Goal: Information Seeking & Learning: Learn about a topic

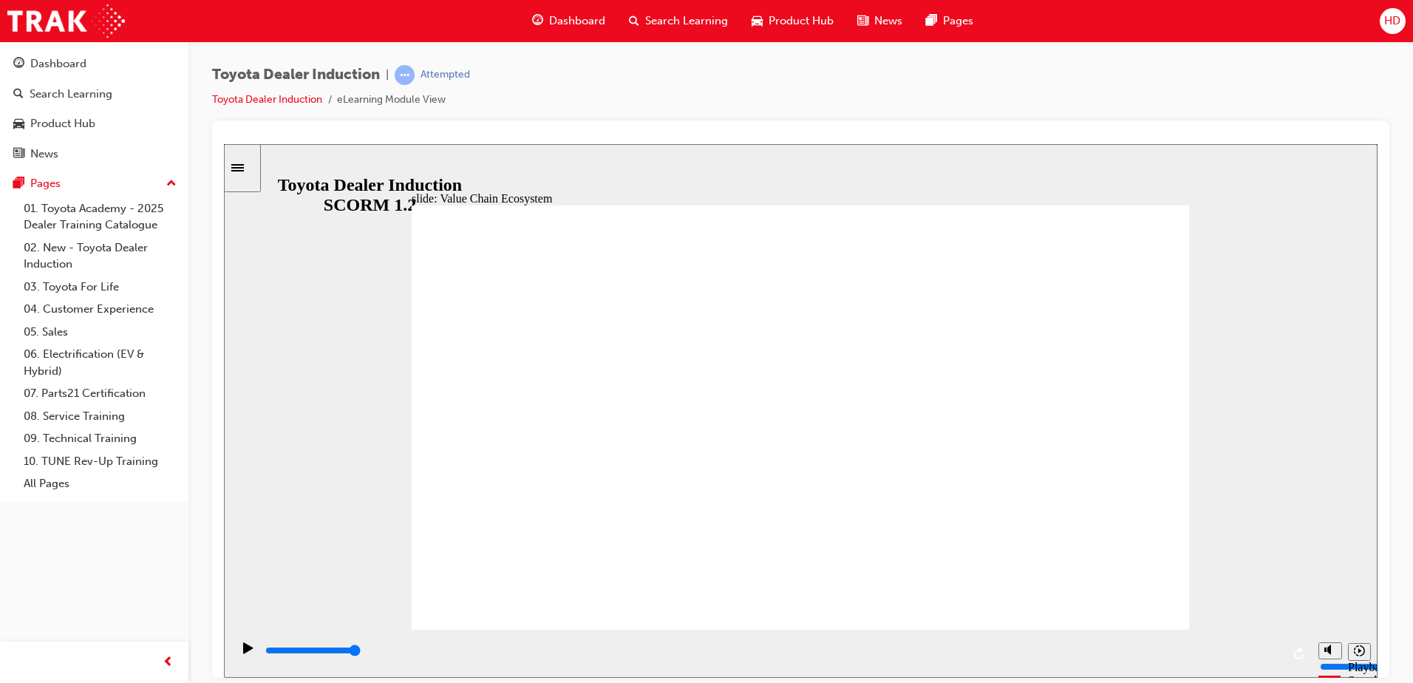
type input "11300"
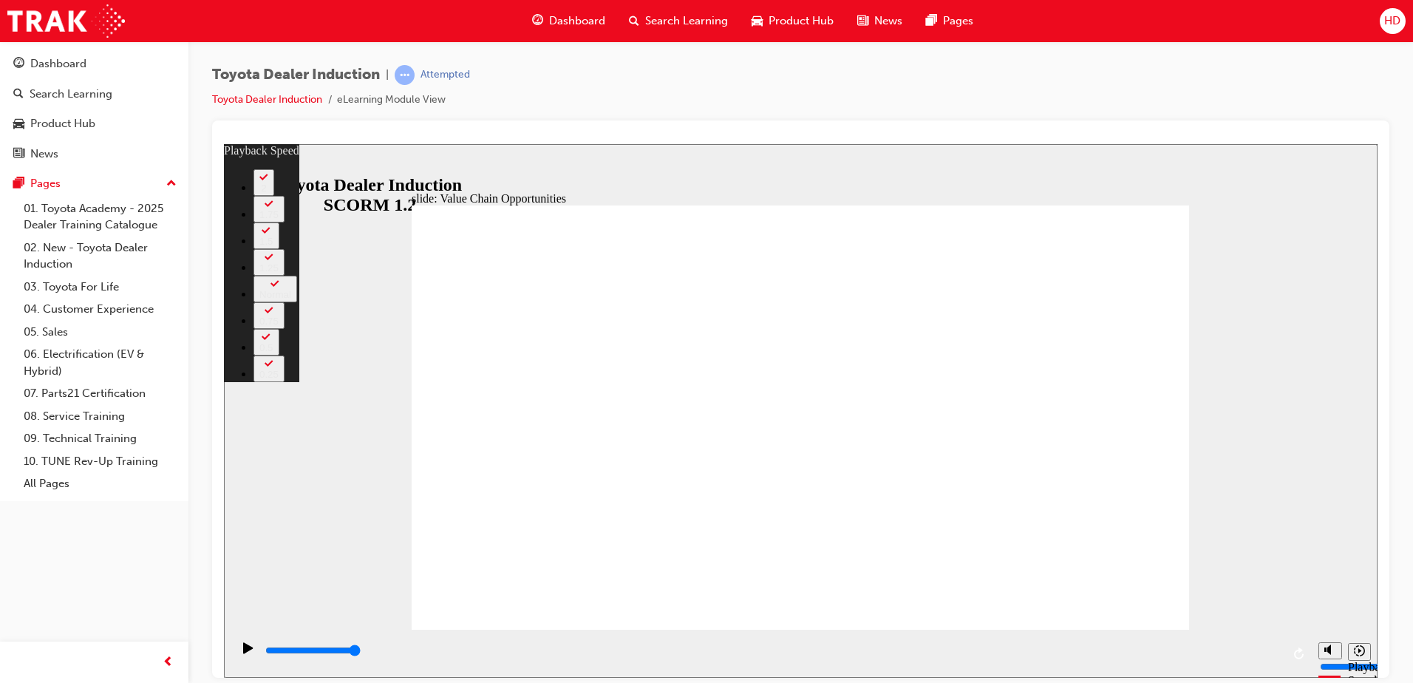
type input "64"
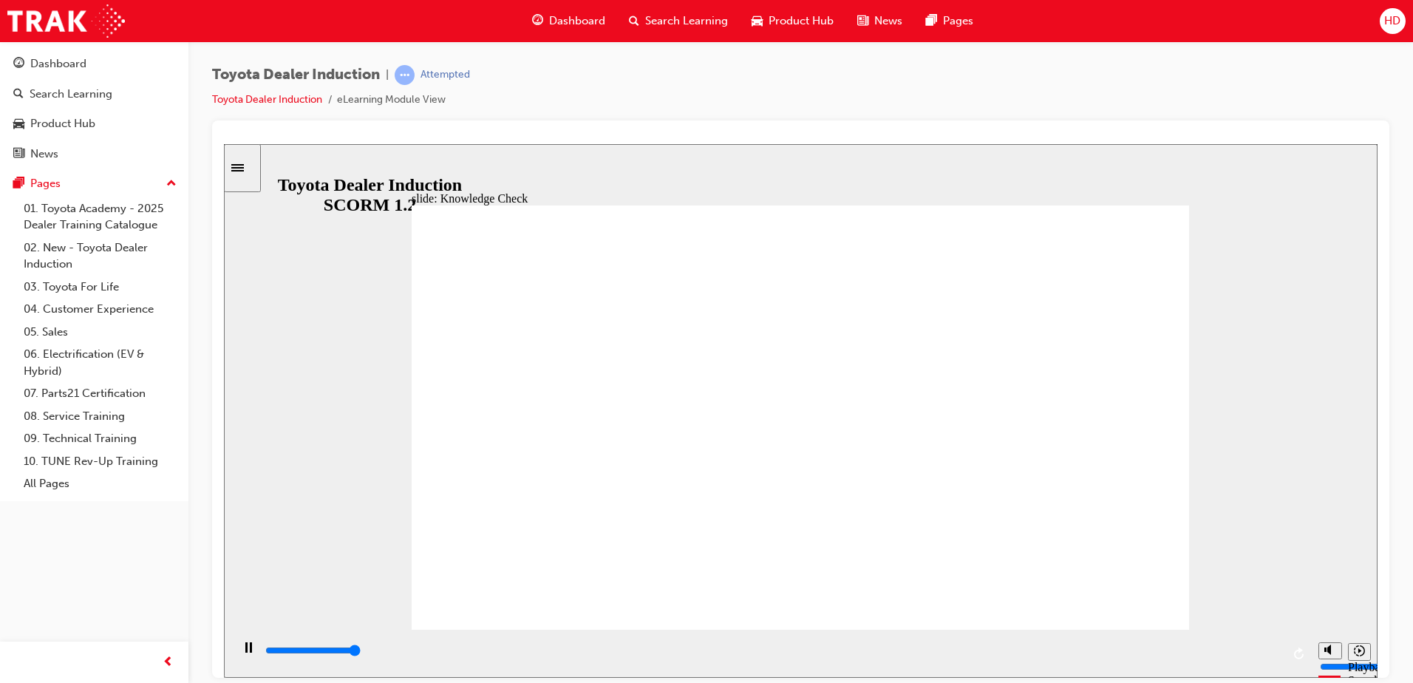
type input "5000"
radio input "true"
type input "5000"
radio input "true"
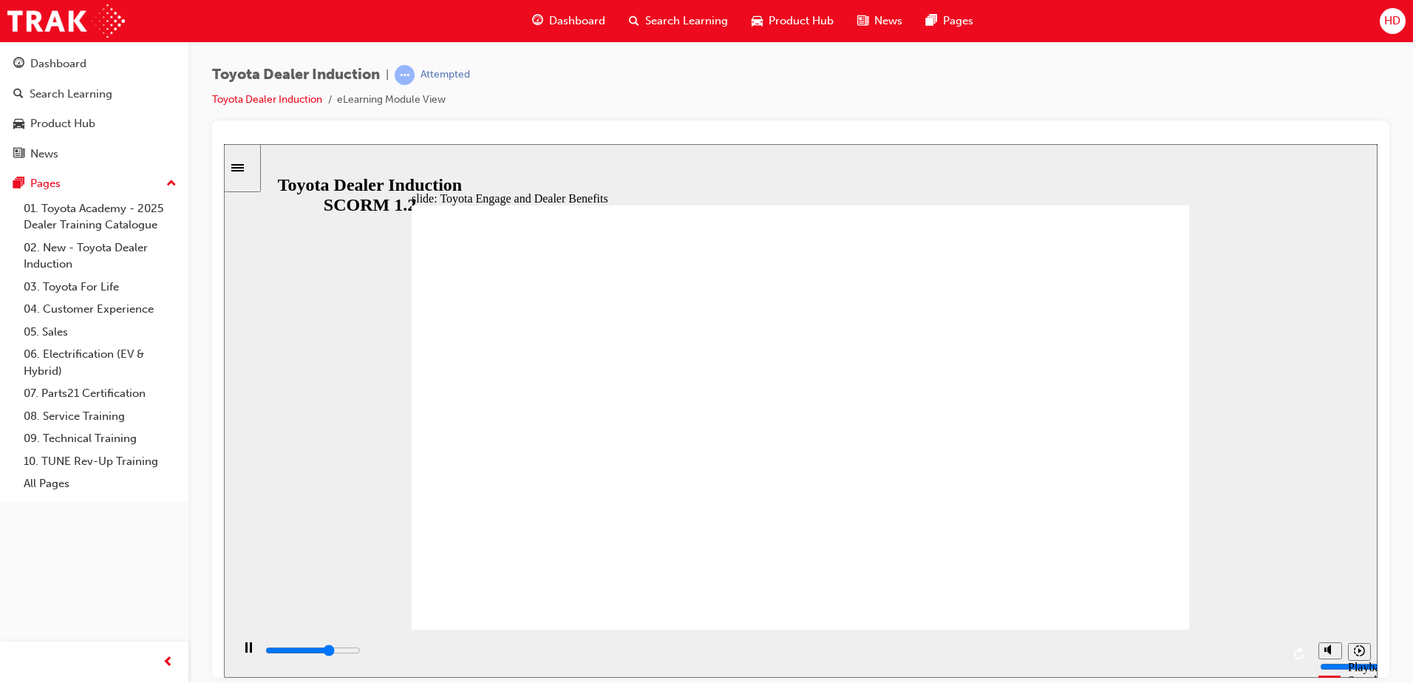
click at [250, 652] on rect "Pause (Ctrl+Alt+P)" at bounding box center [251, 646] width 2 height 10
click at [243, 652] on icon "Play (Ctrl+Alt+P)" at bounding box center [248, 646] width 10 height 11
click at [248, 652] on div "Pause (Ctrl+Alt+P)" at bounding box center [248, 653] width 25 height 25
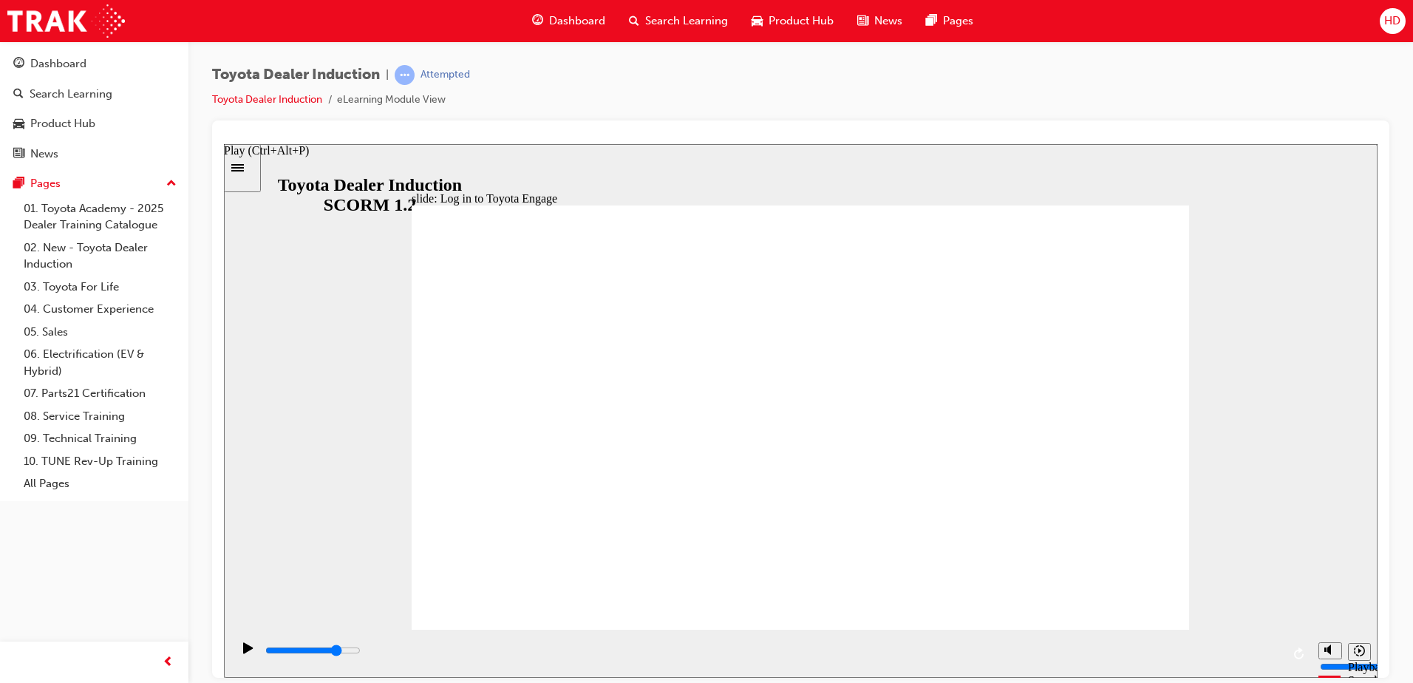
click at [245, 649] on icon "Play (Ctrl+Alt+P)" at bounding box center [248, 647] width 10 height 12
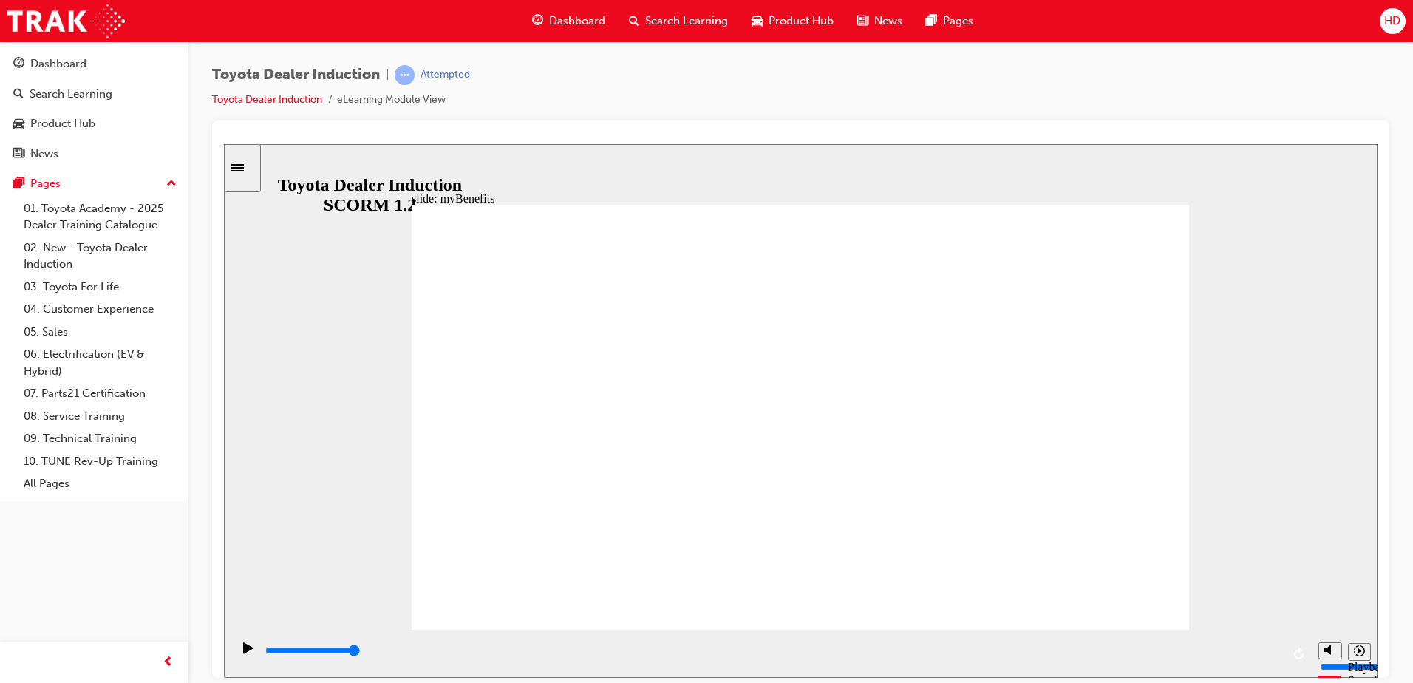
drag, startPoint x: 932, startPoint y: 440, endPoint x: 975, endPoint y: 434, distance: 42.6
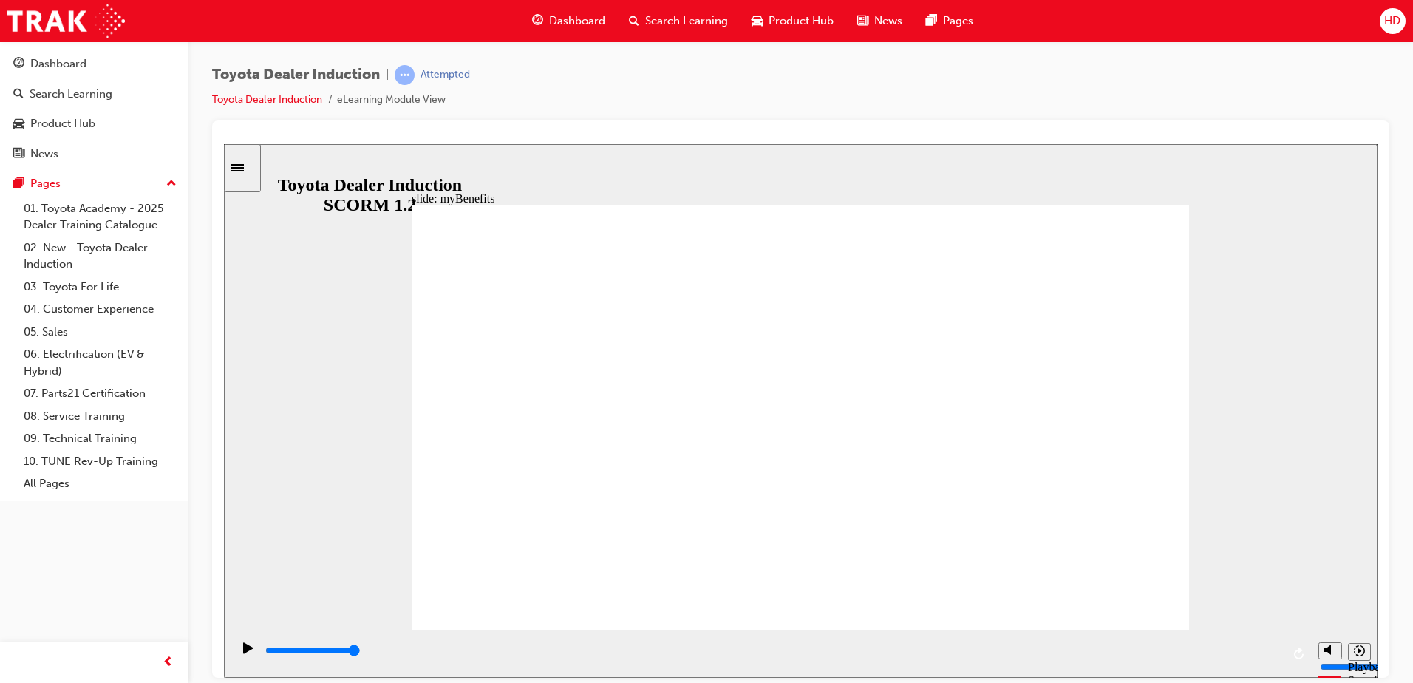
type input "5000"
type input "a"
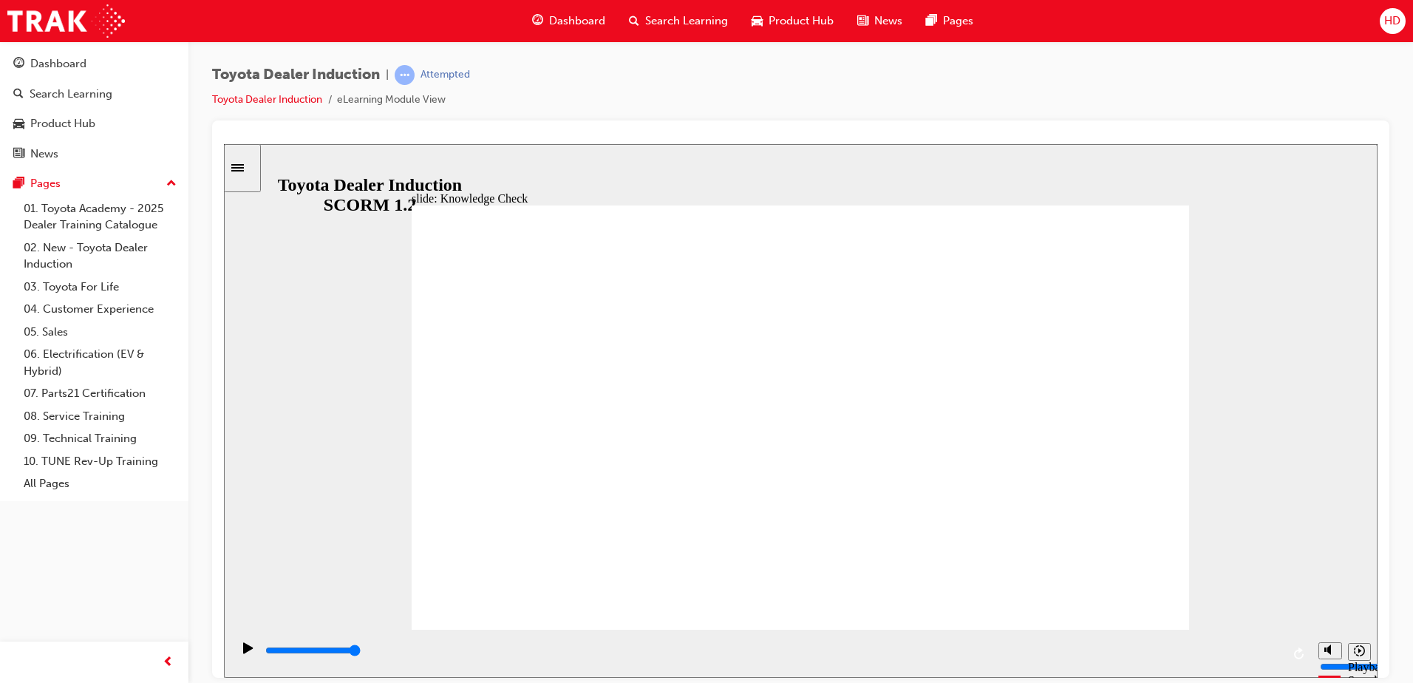
type input "a"
type input "ap"
type input "app"
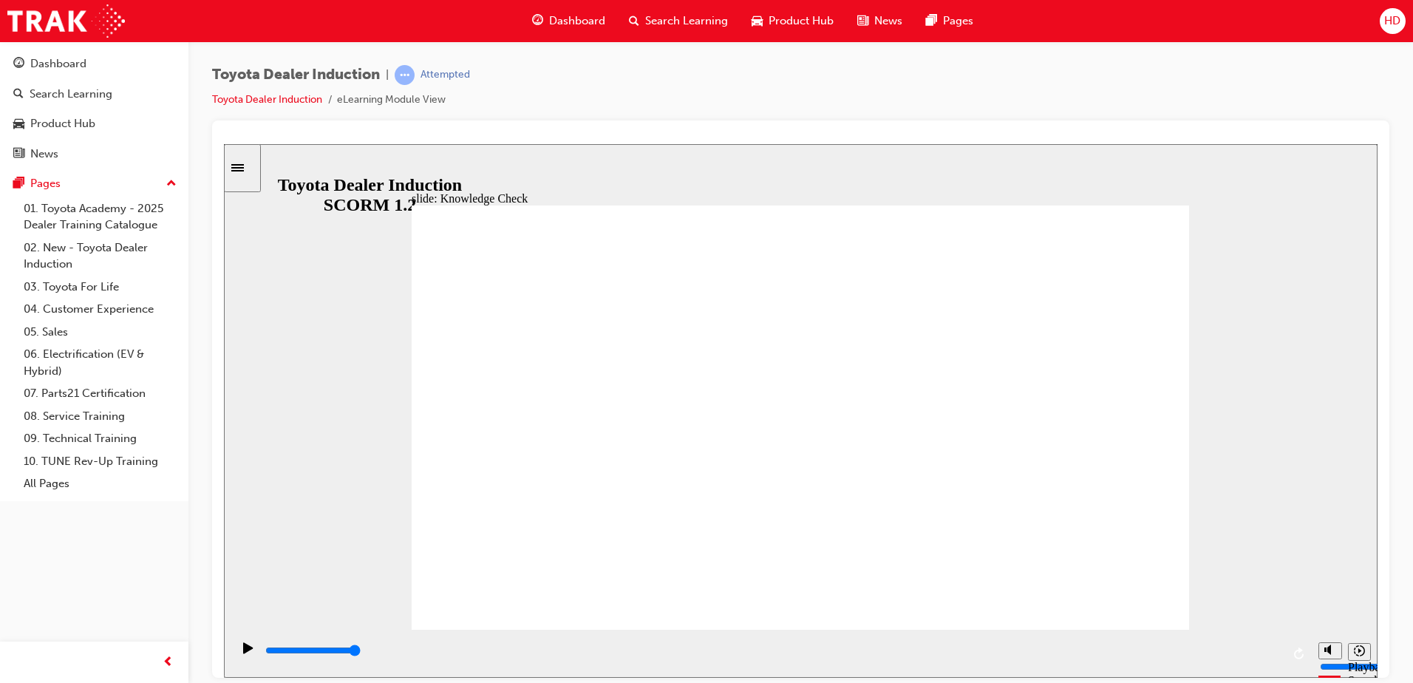
type input "app"
drag, startPoint x: 967, startPoint y: 439, endPoint x: 863, endPoint y: 434, distance: 104.3
type input "app"
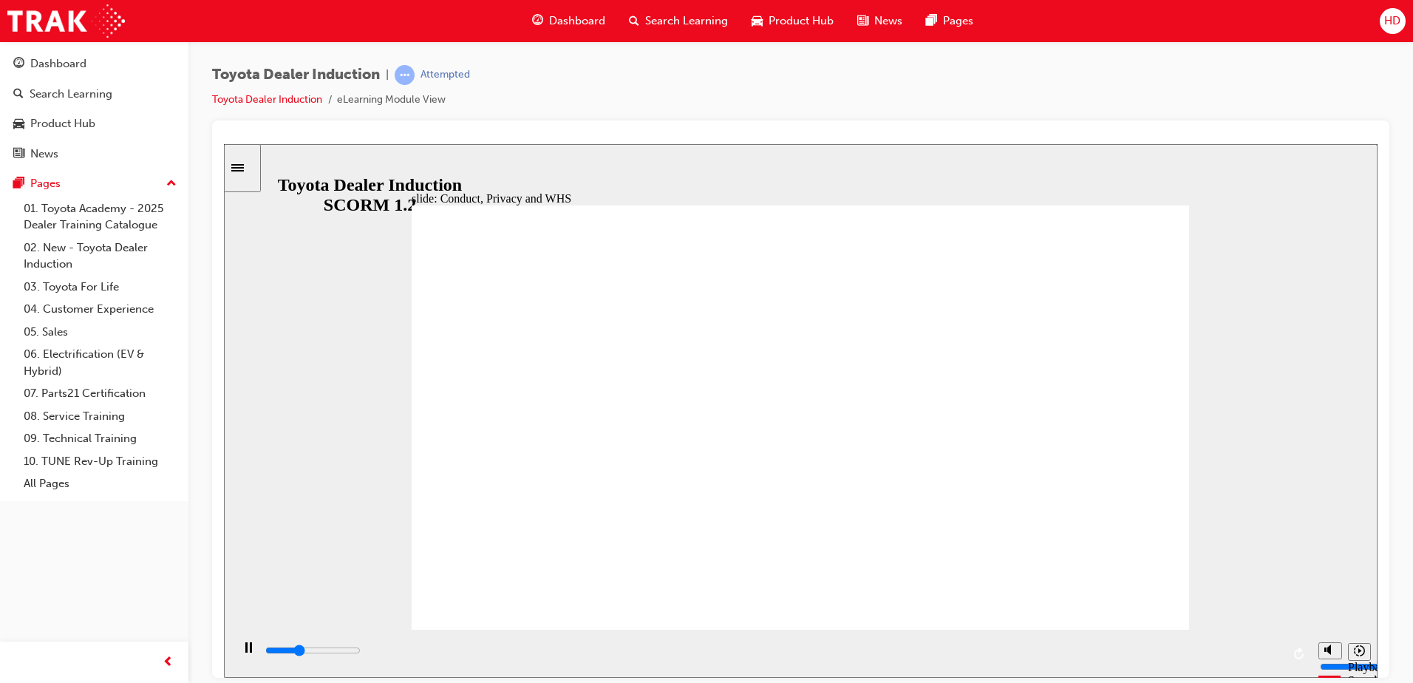
type input "800"
type input "app"
drag, startPoint x: 613, startPoint y: 434, endPoint x: 529, endPoint y: 418, distance: 84.9
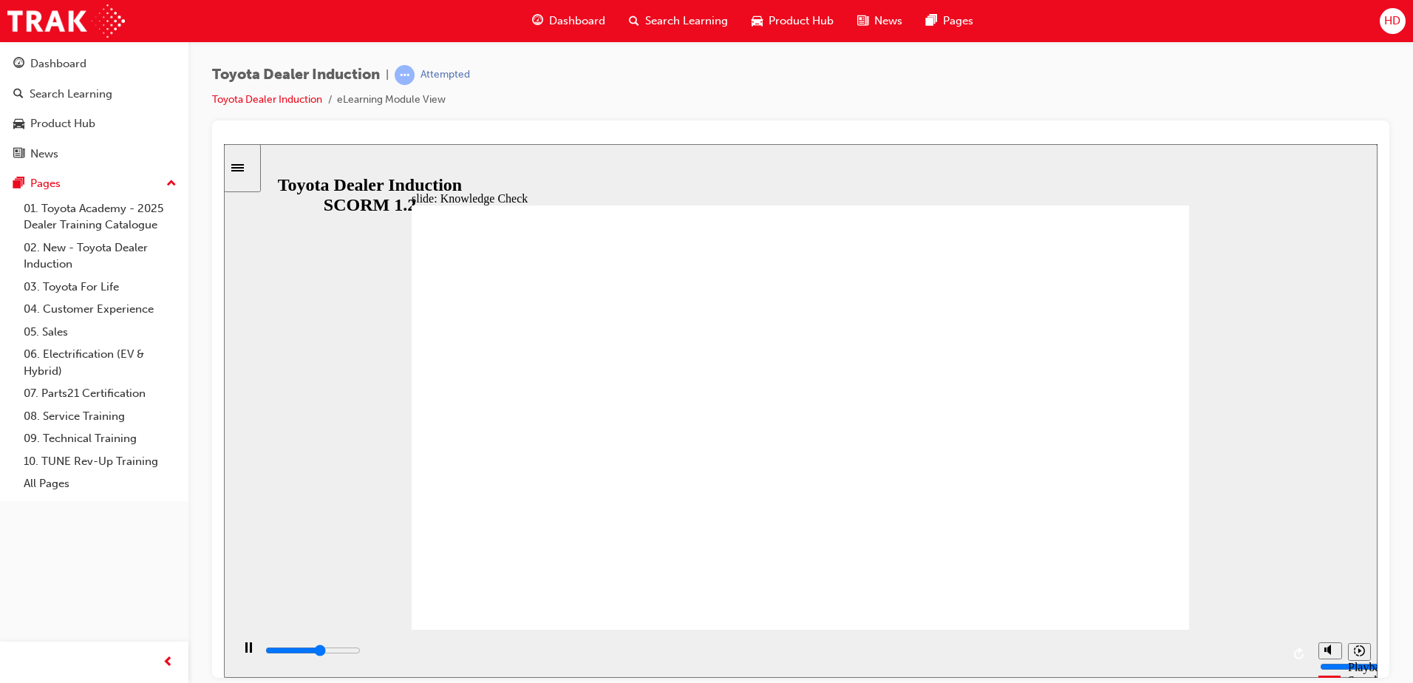
type input "3000"
type input "a"
type input "3700"
type input "4100"
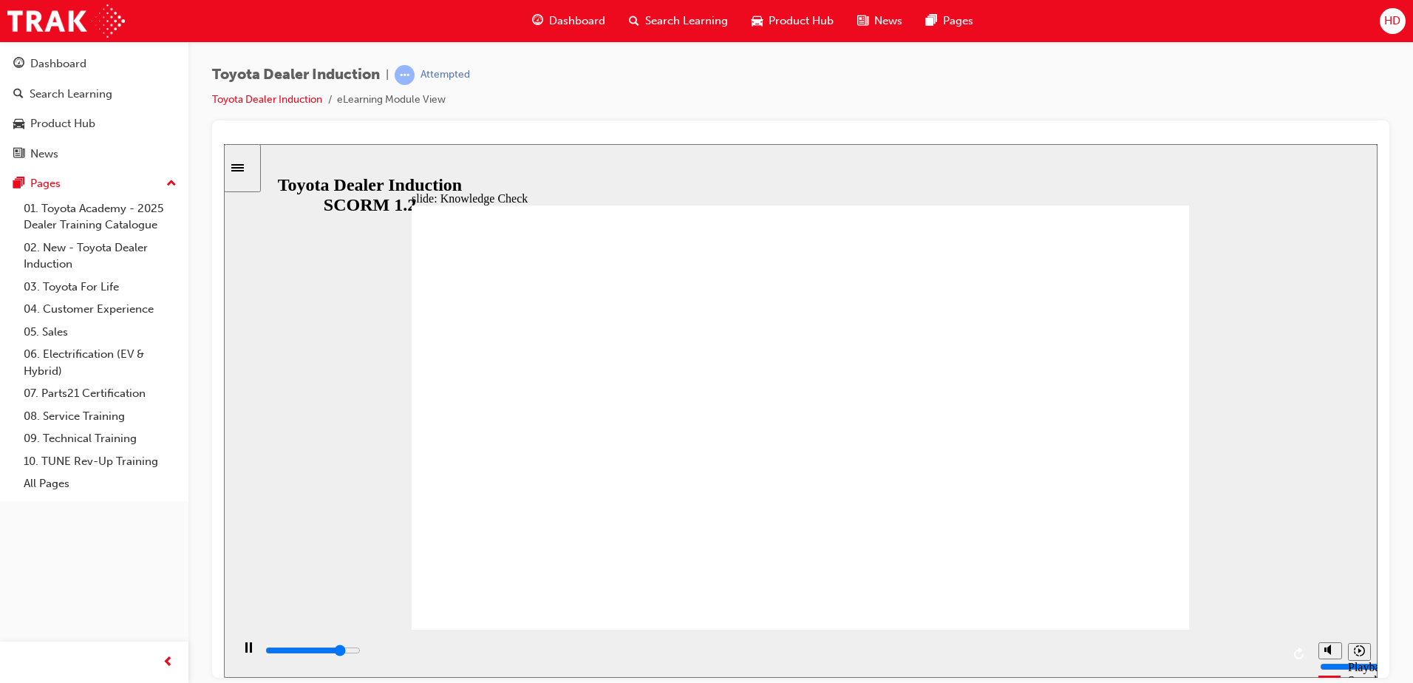
type input "T"
type input "4400"
type input "To"
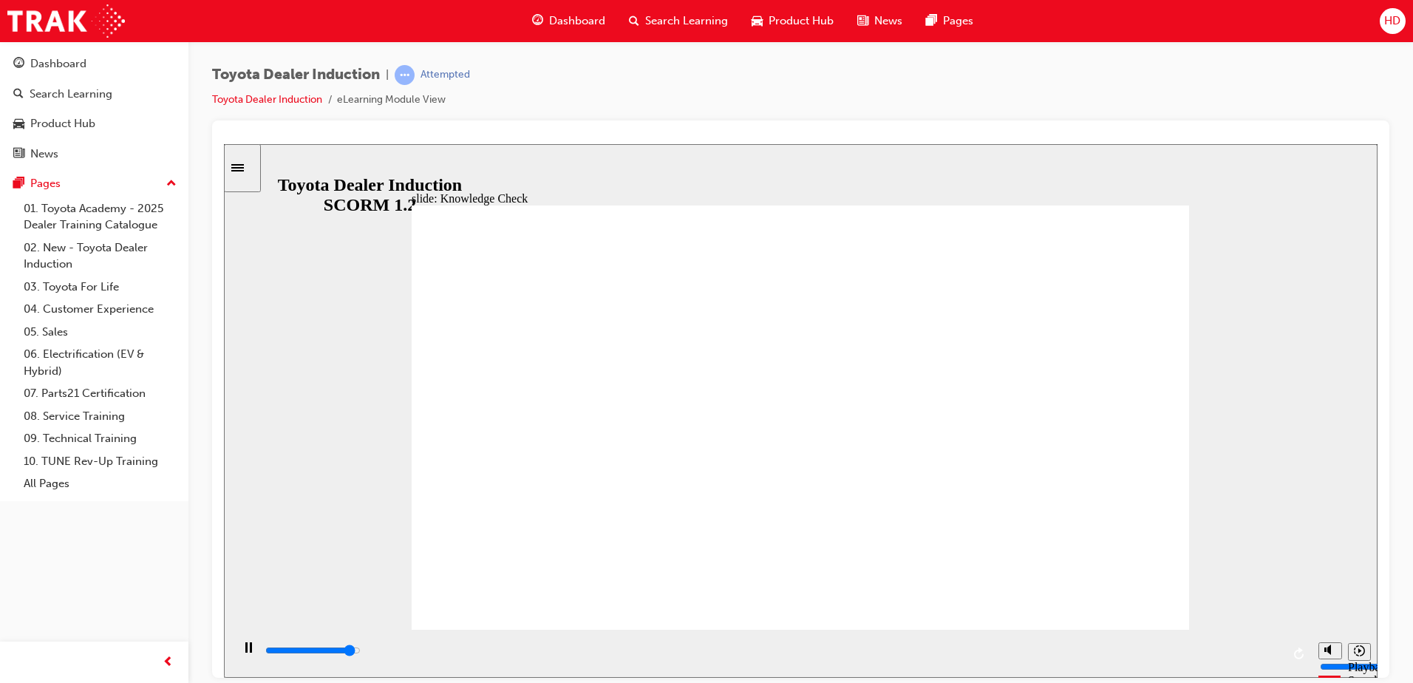
type input "4700"
type input "Toy"
type input "4900"
type input "Toyo"
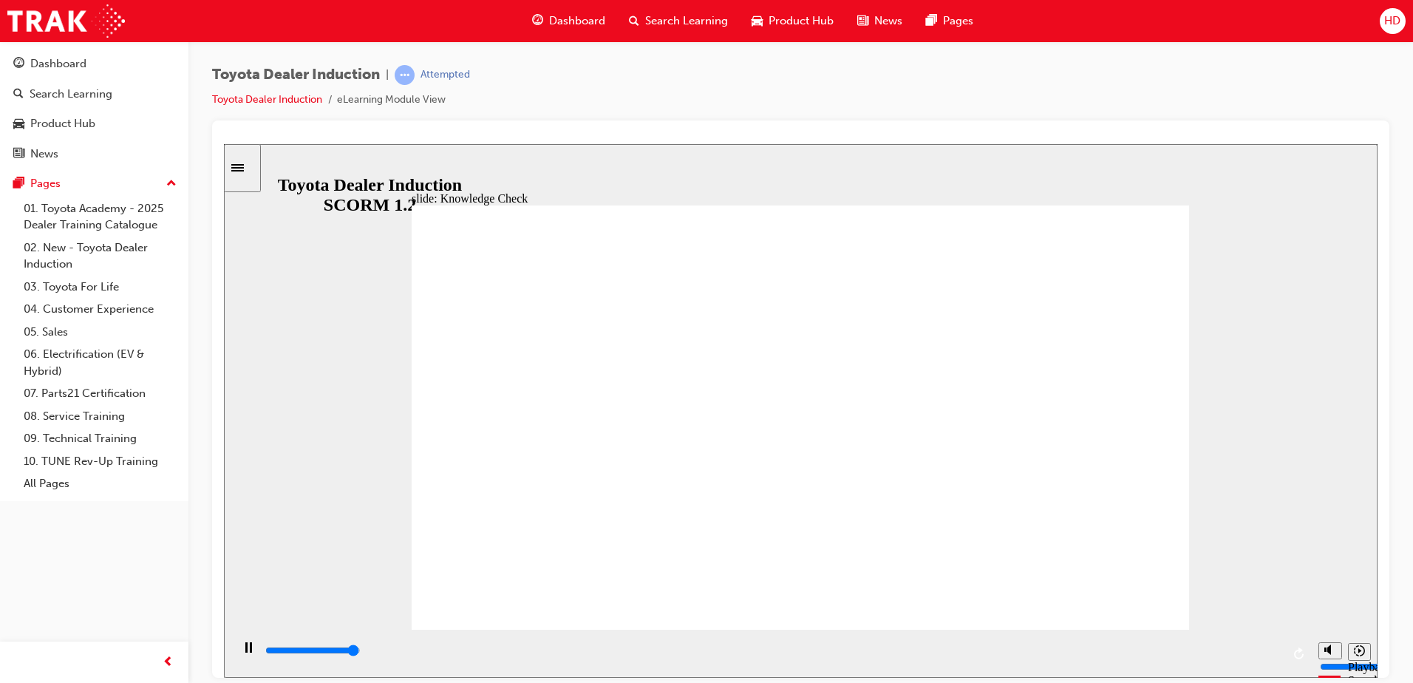
type input "Toyo"
type input "5000"
type input "Toyot"
type input "Toyota"
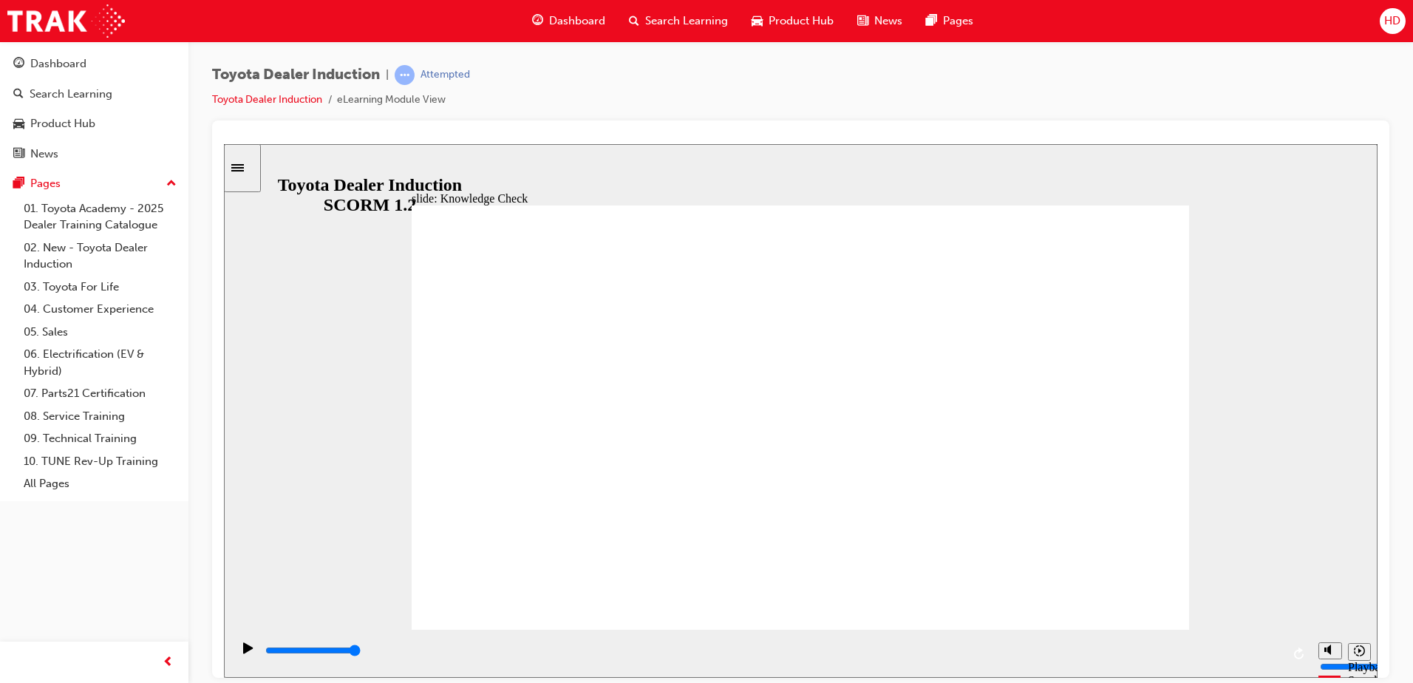
type input "Toyota"
type input "Toyota e"
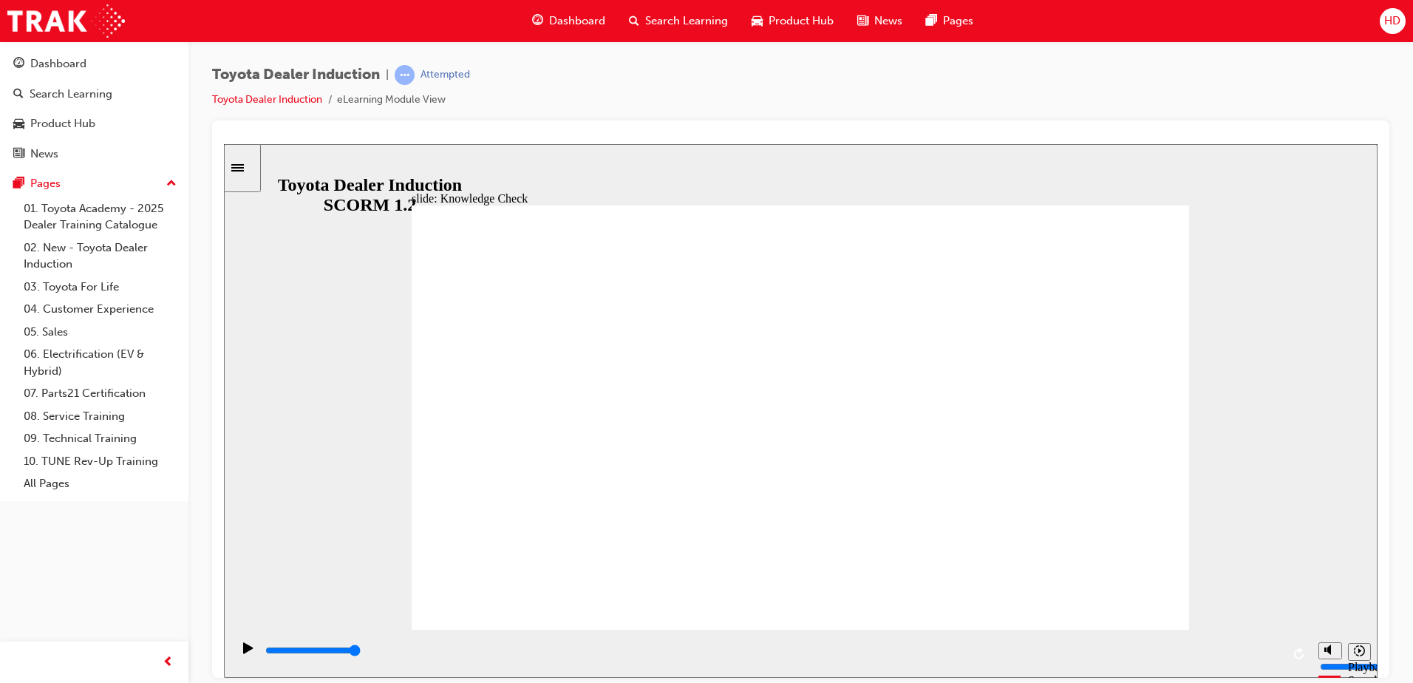
type input "Toyota en"
type input "Toyota eng"
type input "Toyota enga"
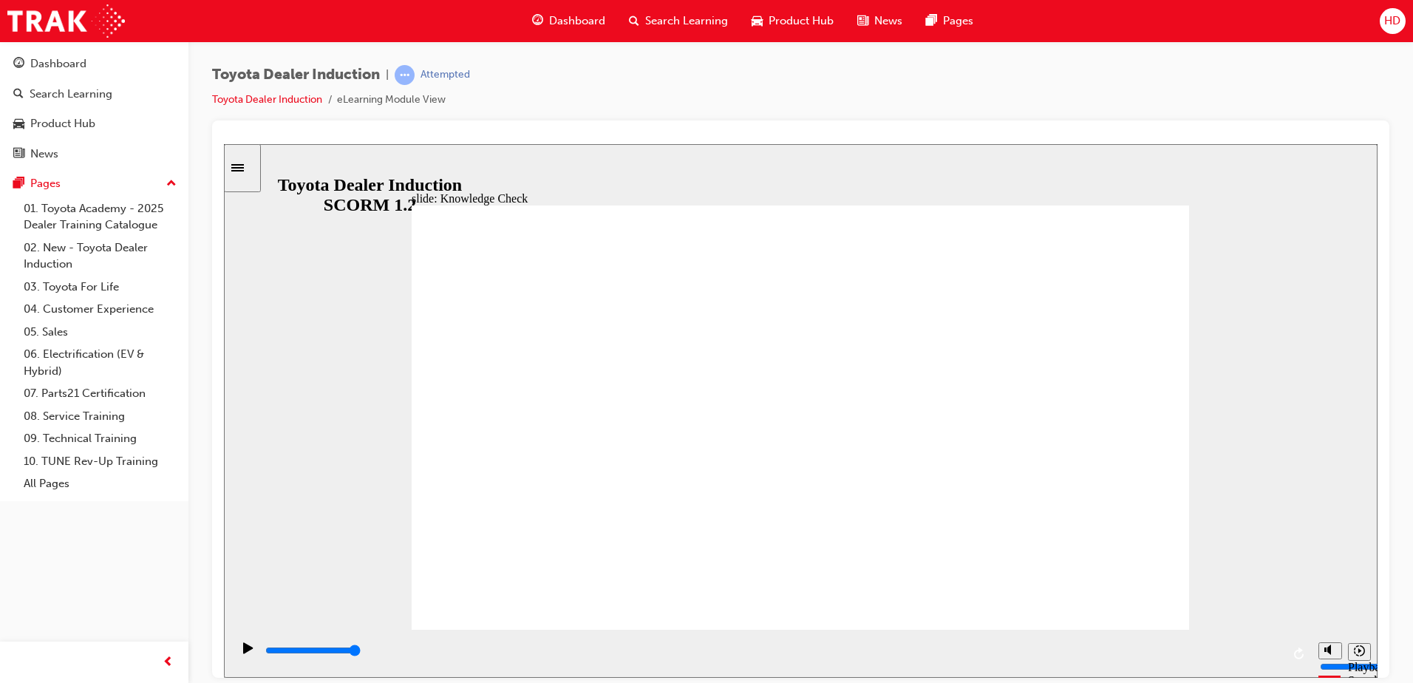
type input "Toyota enga"
type input "Toyota engag"
type input "Toyota engage"
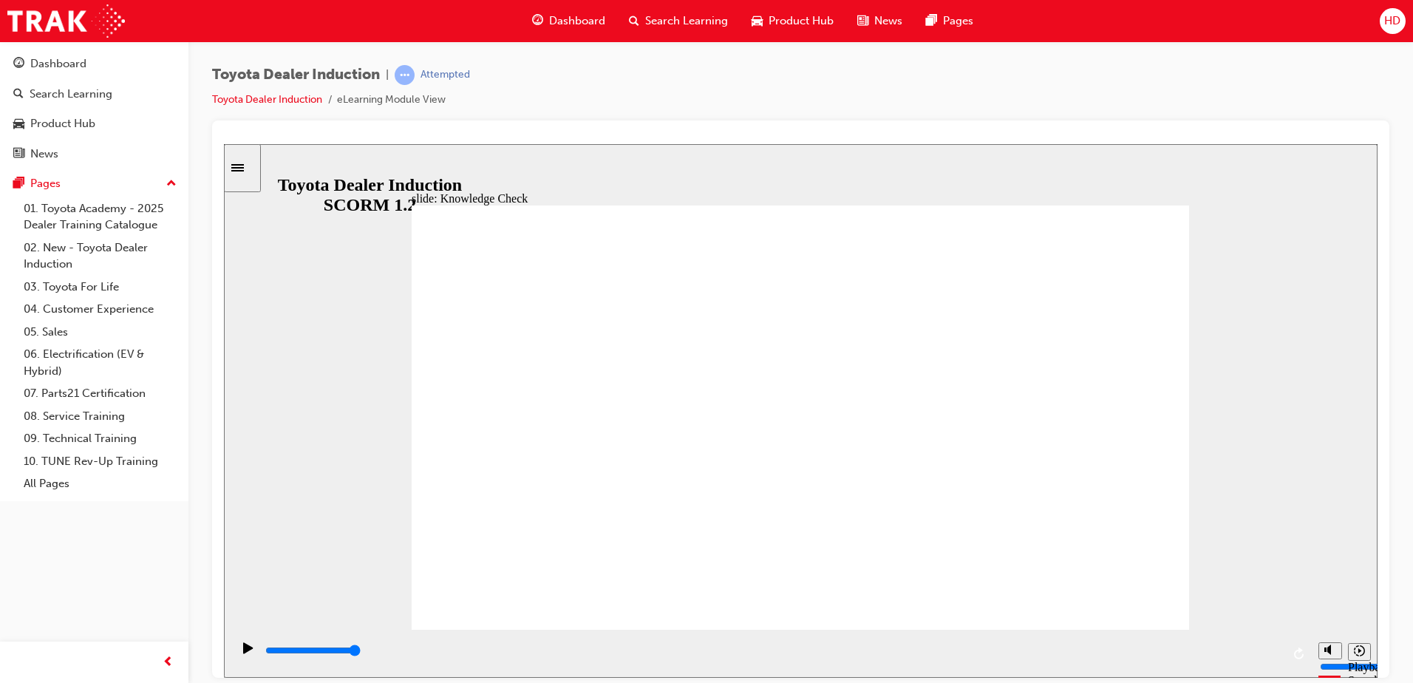
type input "Toyota engage"
type input "Toyota engage a"
type input "Toyota engage ap"
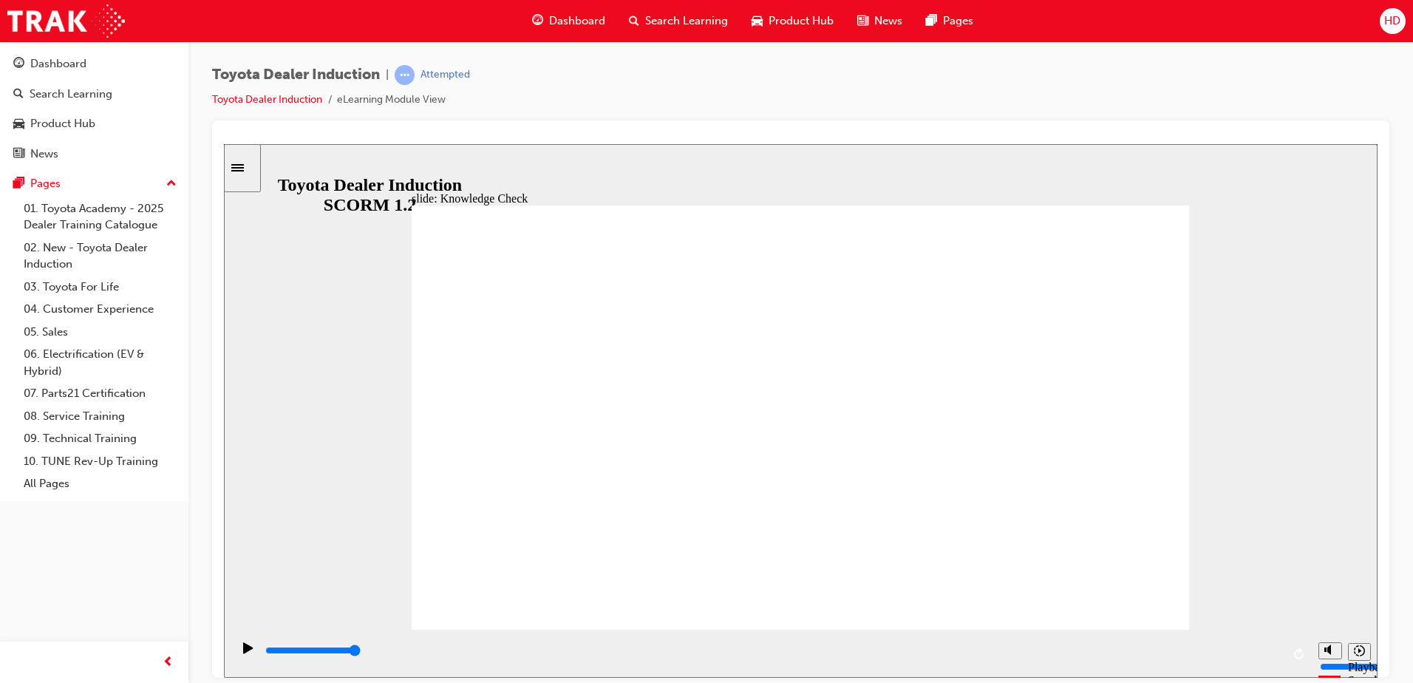
type input "Toyota engage ap"
type input "Toyota engage app"
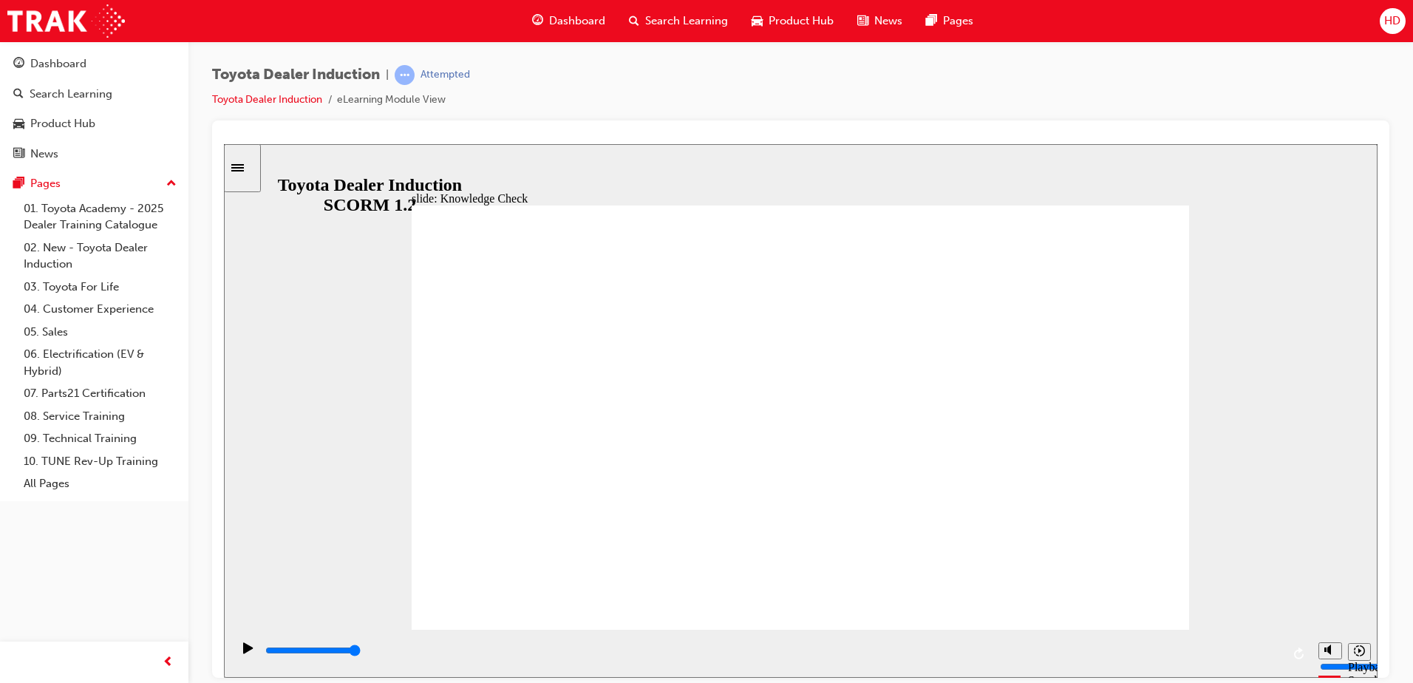
type input "Toyota engage app"
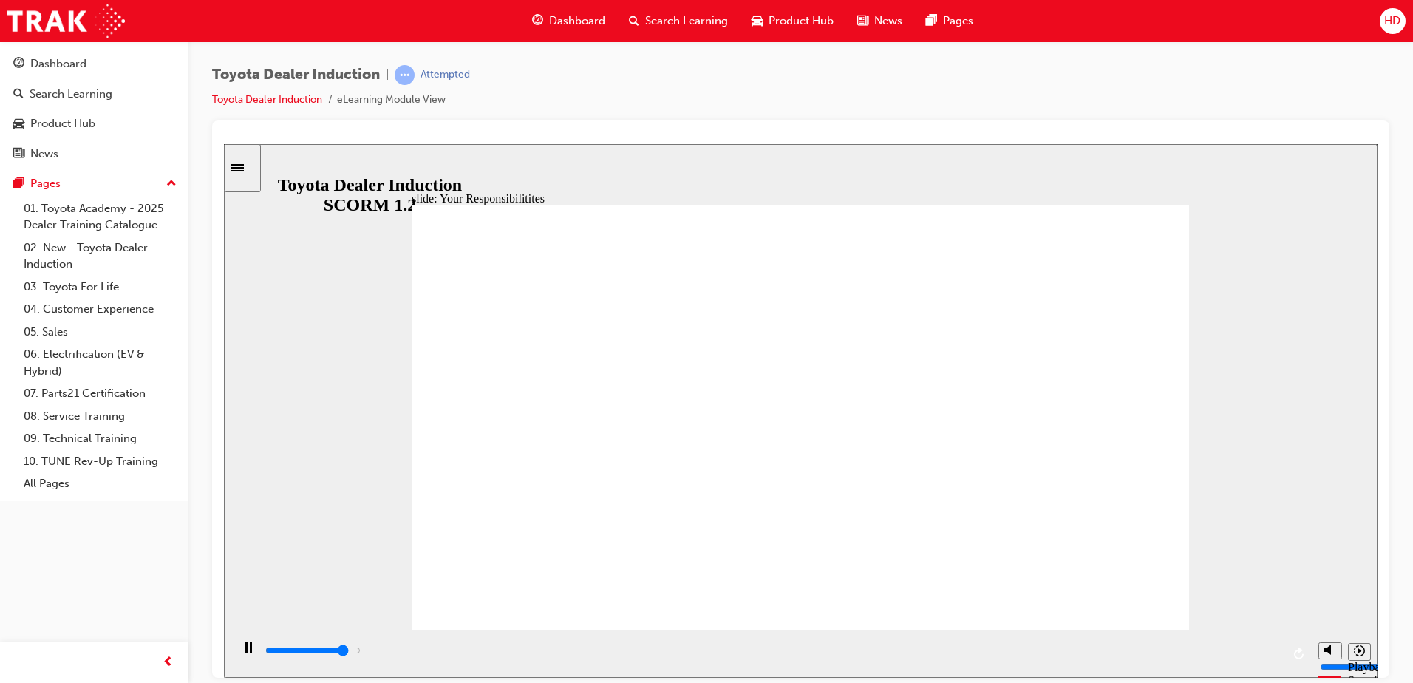
type input "7300"
checkbox input "true"
type input "7900"
checkbox input "true"
type input "8400"
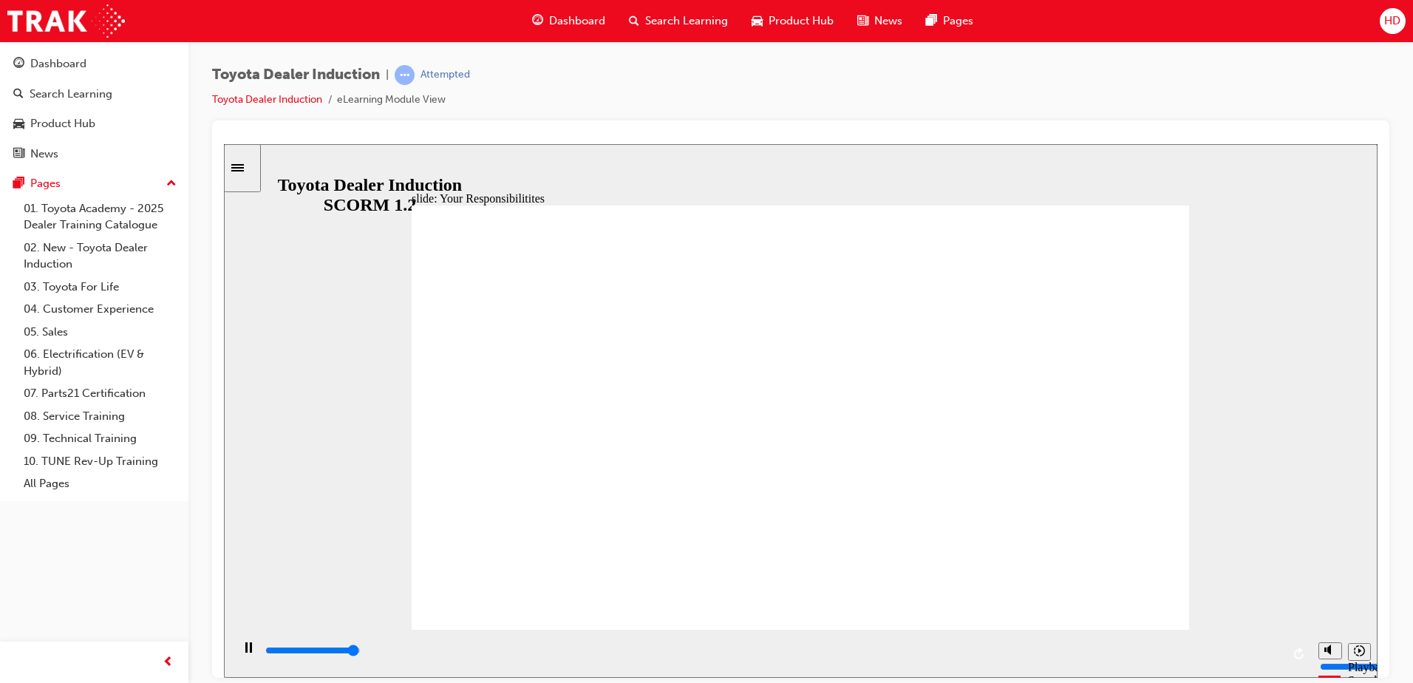
checkbox input "true"
type input "8400"
checkbox input "true"
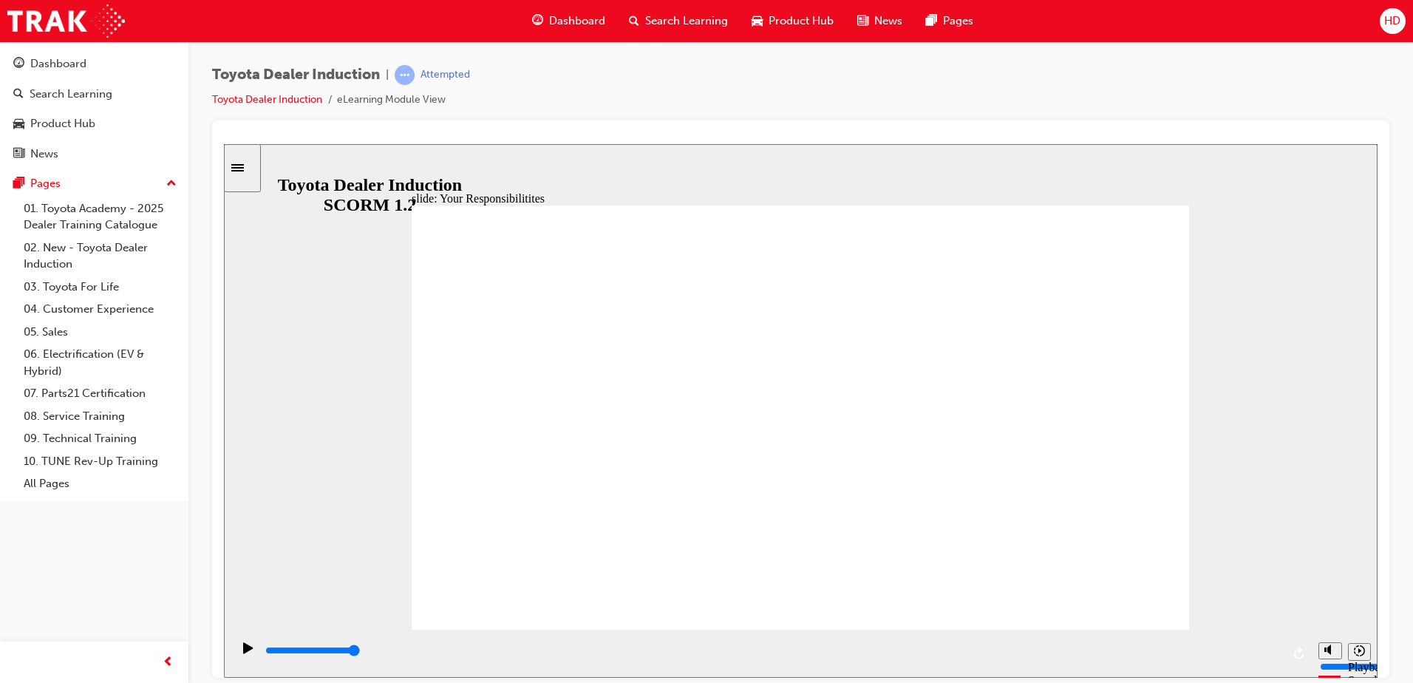
checkbox input "true"
drag, startPoint x: 966, startPoint y: 470, endPoint x: 1082, endPoint y: 552, distance: 142.7
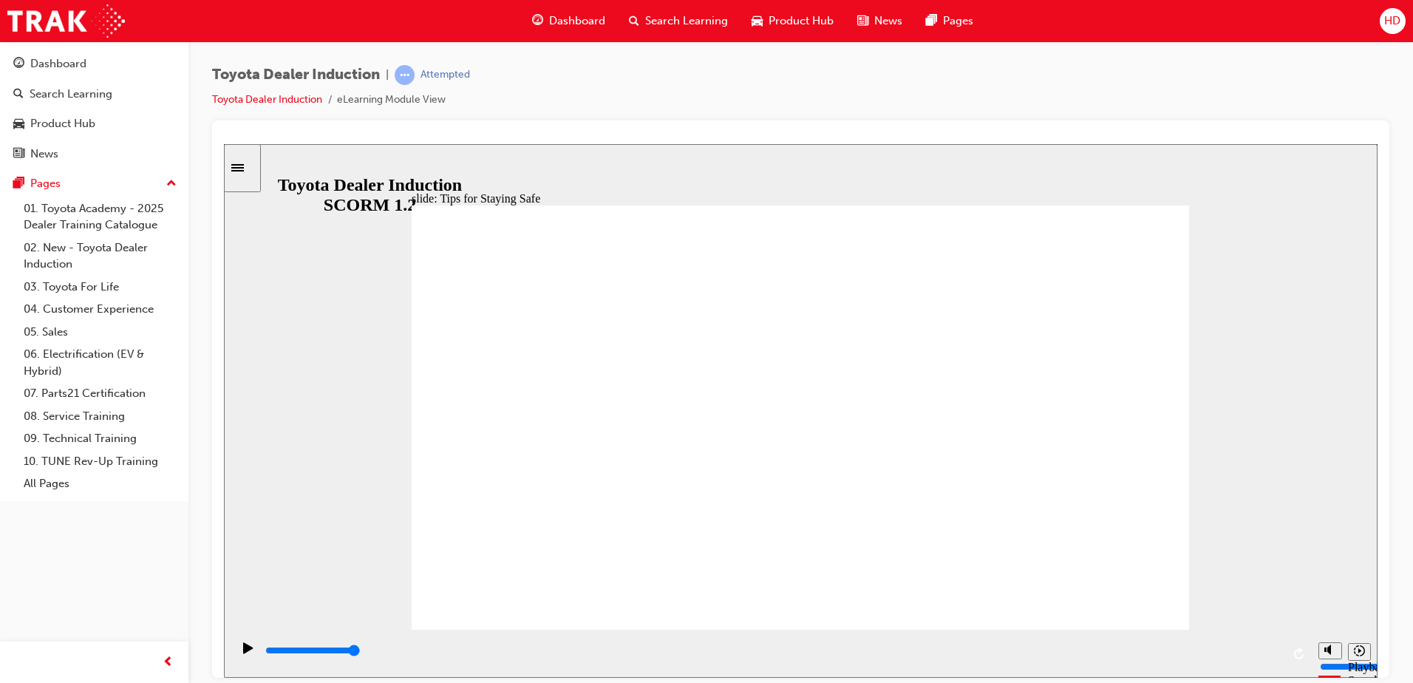
type input "5000"
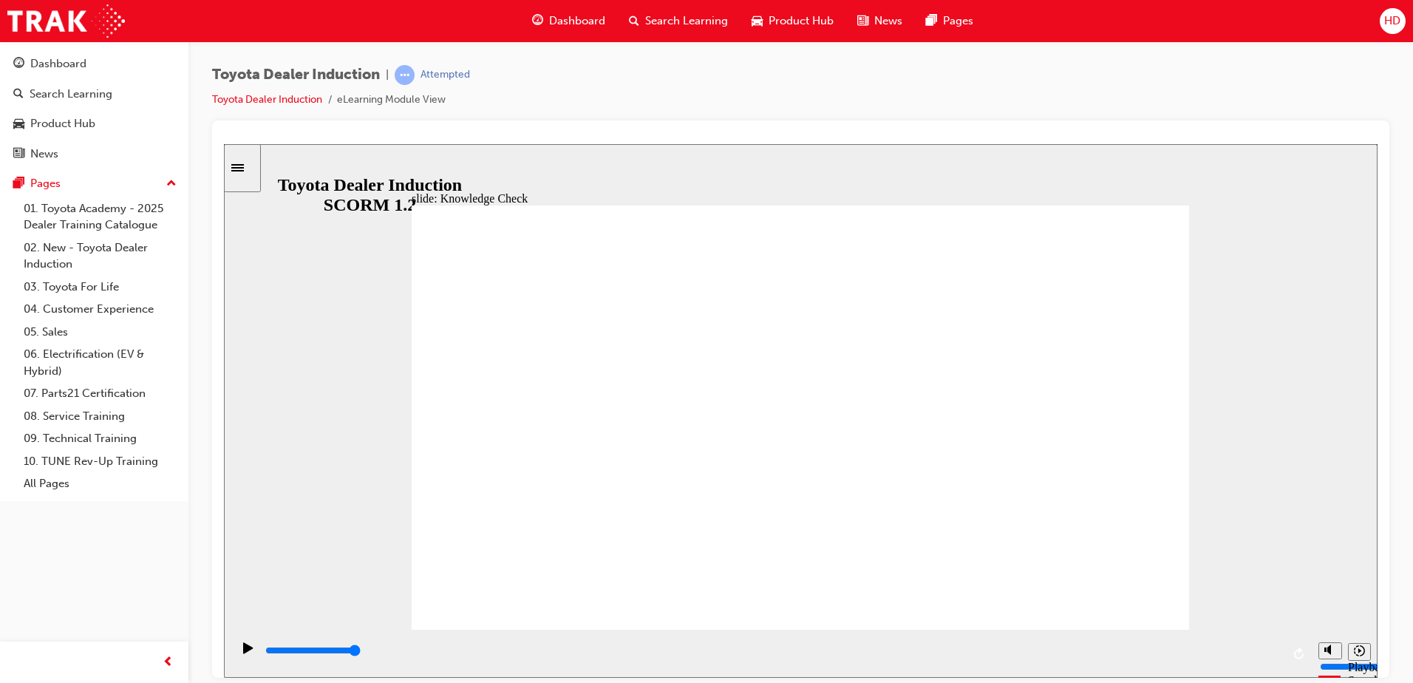
checkbox input "true"
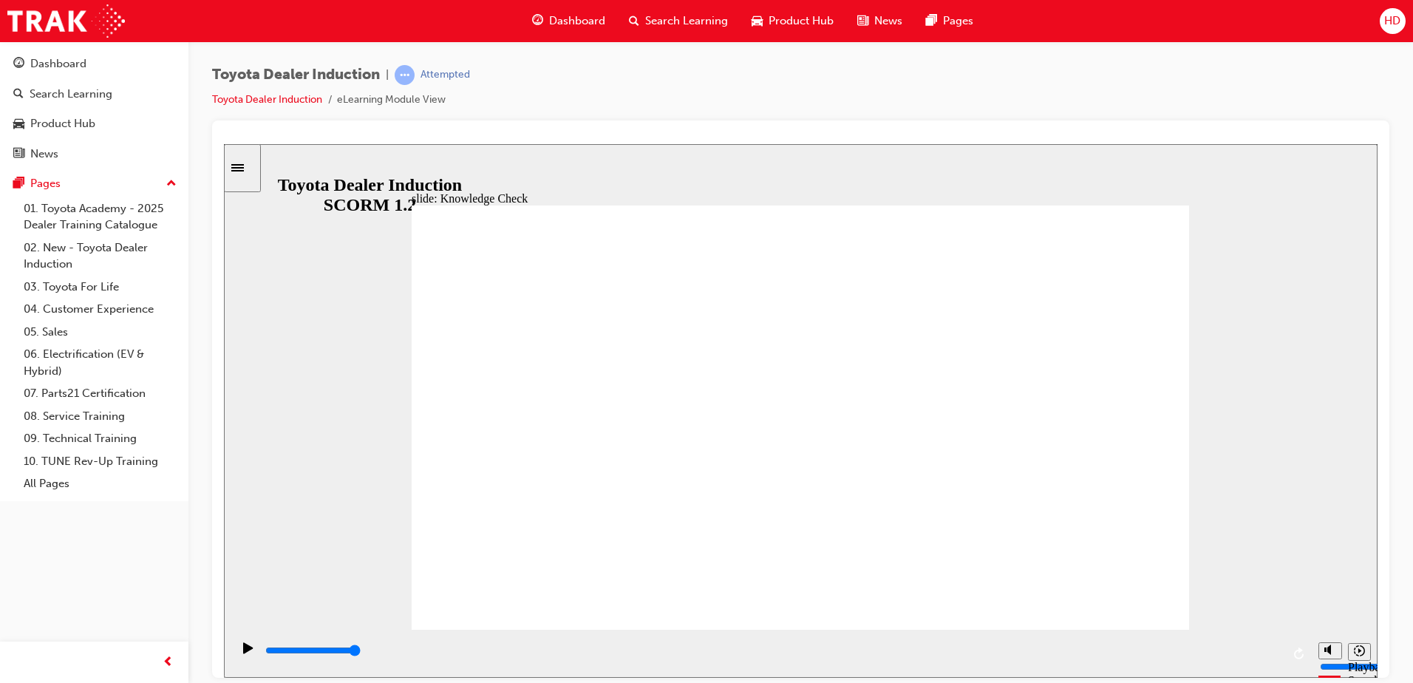
checkbox input "true"
type input "3500"
radio input "true"
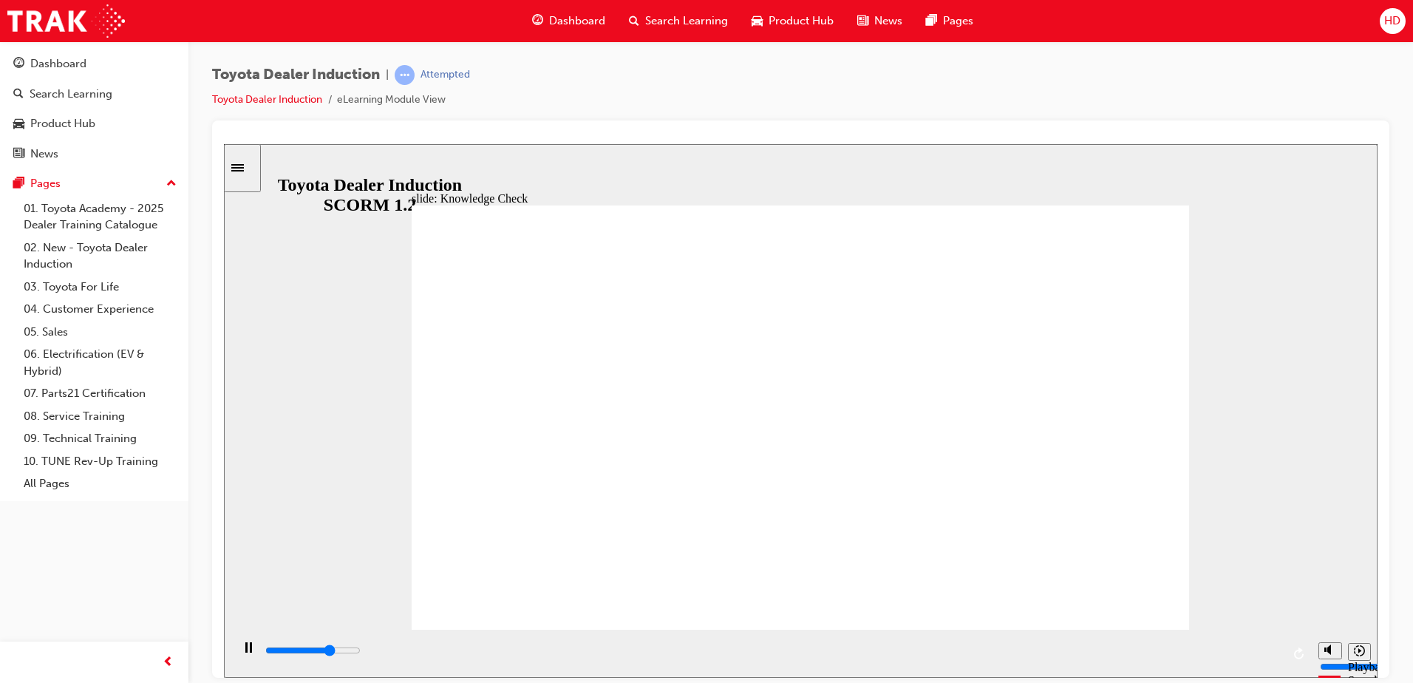
type input "3500"
checkbox input "true"
type input "4000"
checkbox input "true"
type input "4800"
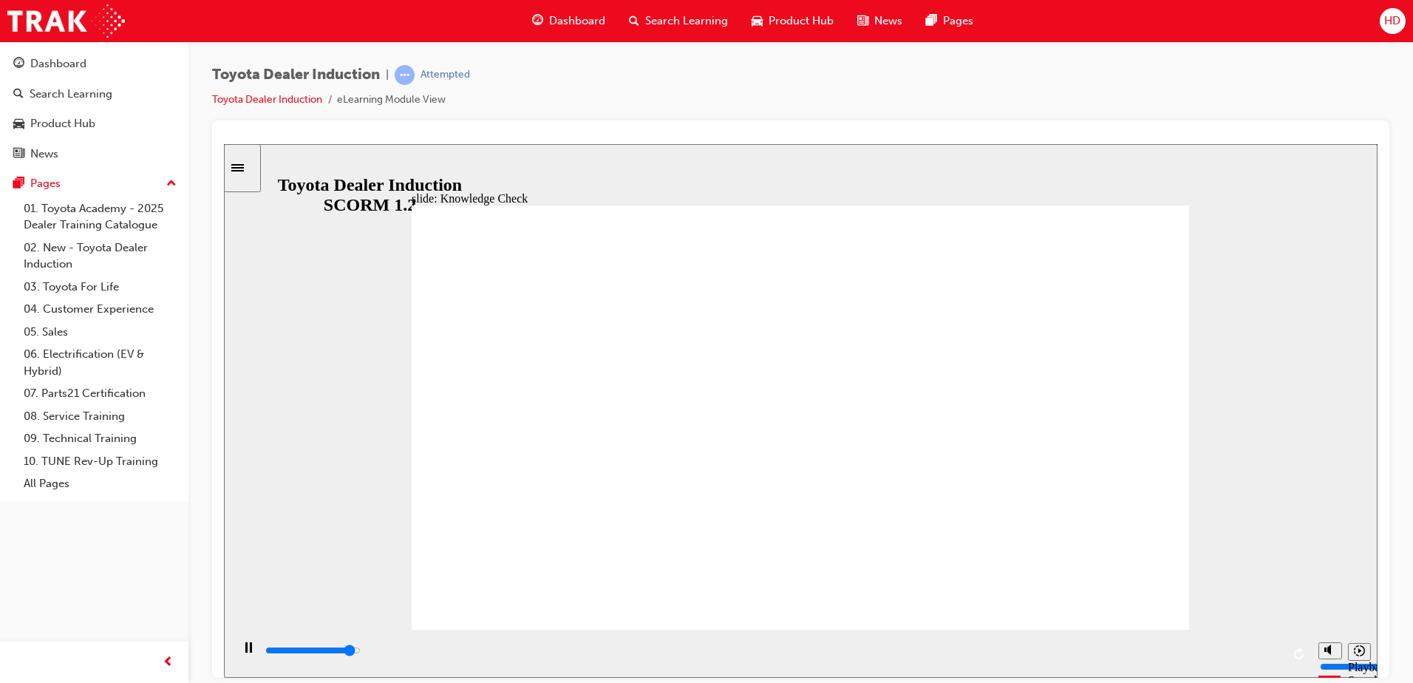
checkbox input "true"
type input "5000"
checkbox input "true"
type input "5000"
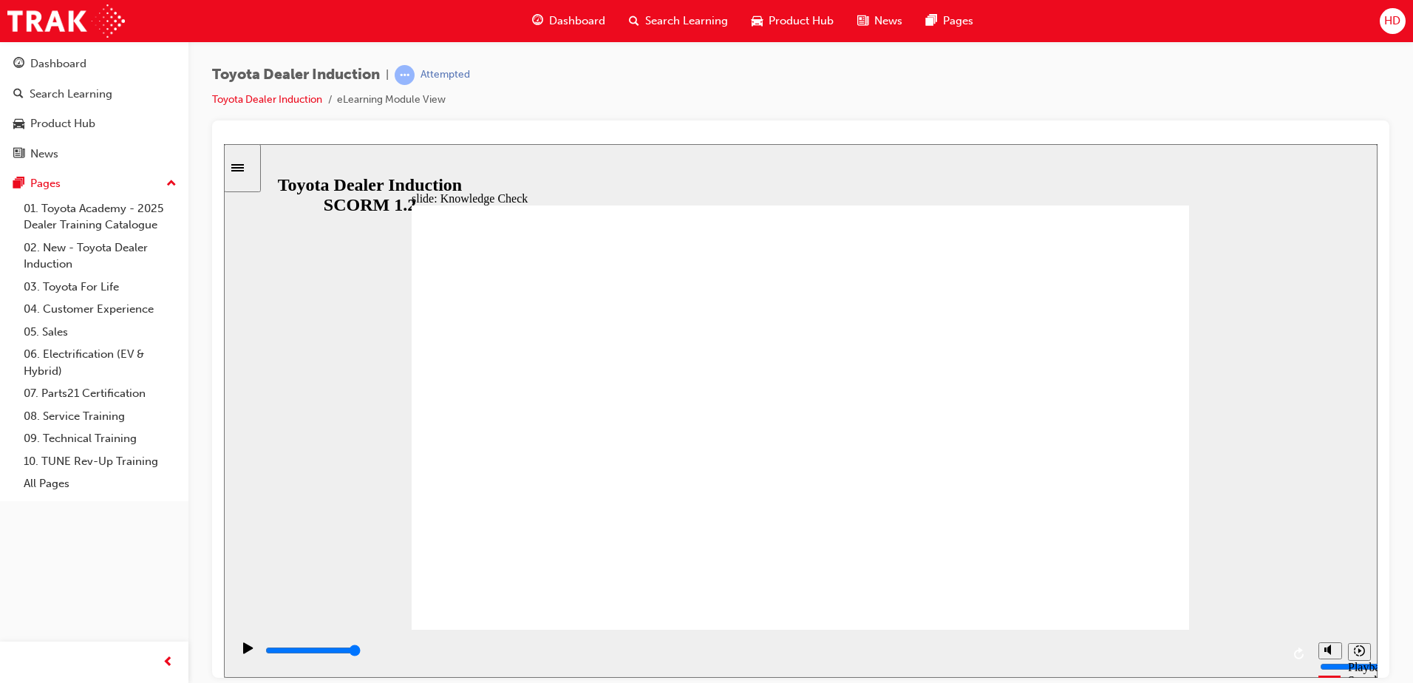
checkbox input "true"
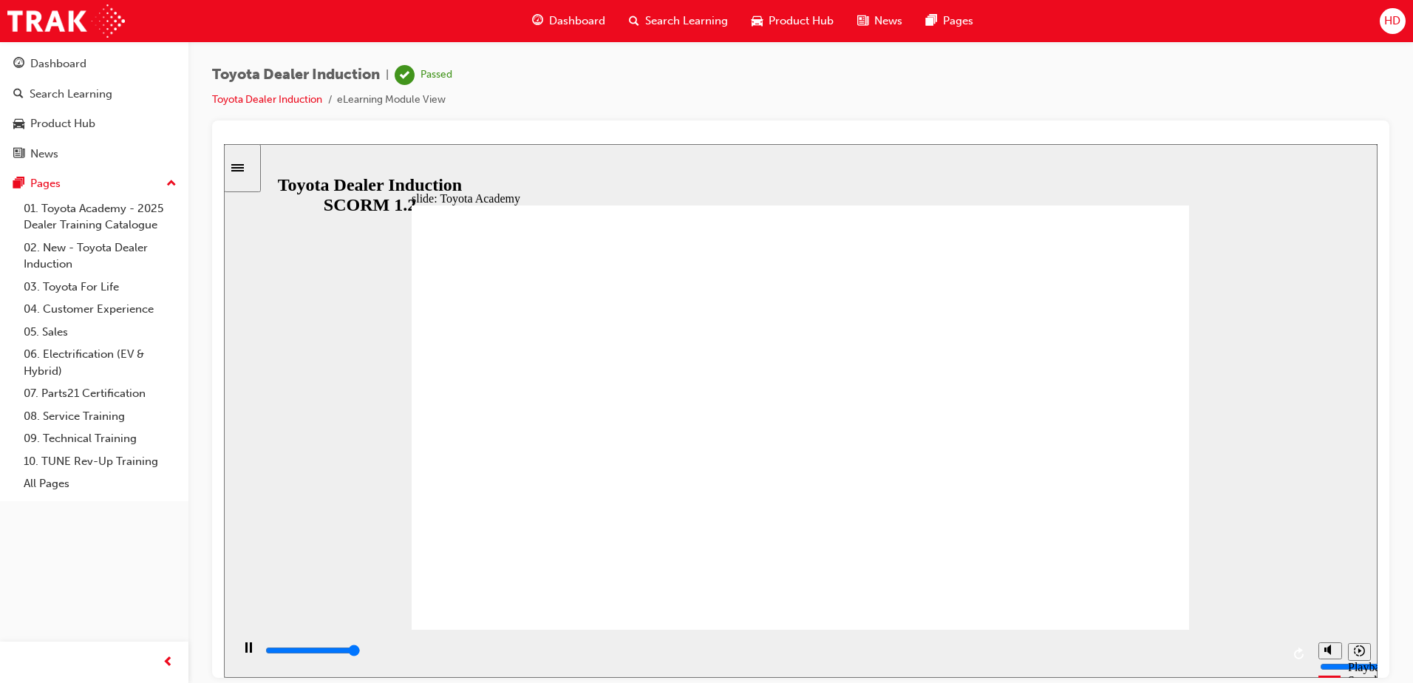
type input "9900"
click at [110, 285] on link "03. Toyota For Life" at bounding box center [100, 287] width 165 height 23
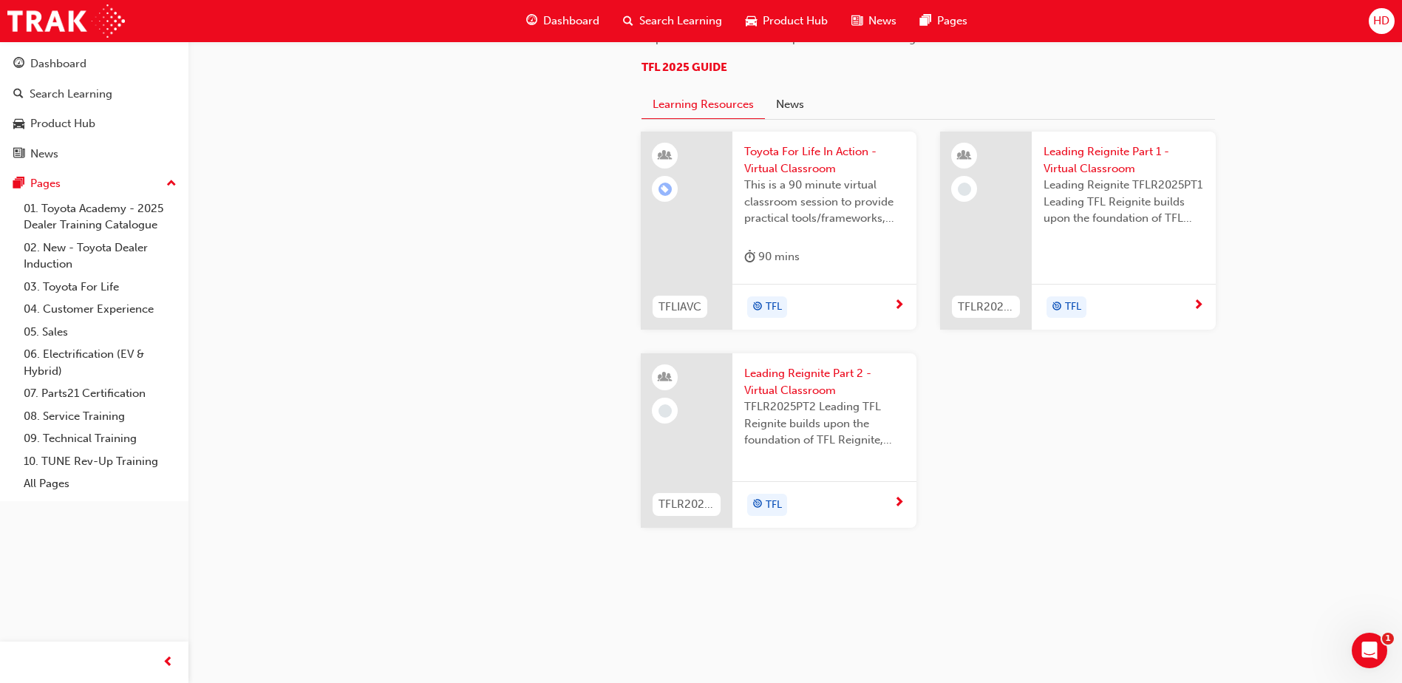
scroll to position [1478, 0]
